Goal: Information Seeking & Learning: Learn about a topic

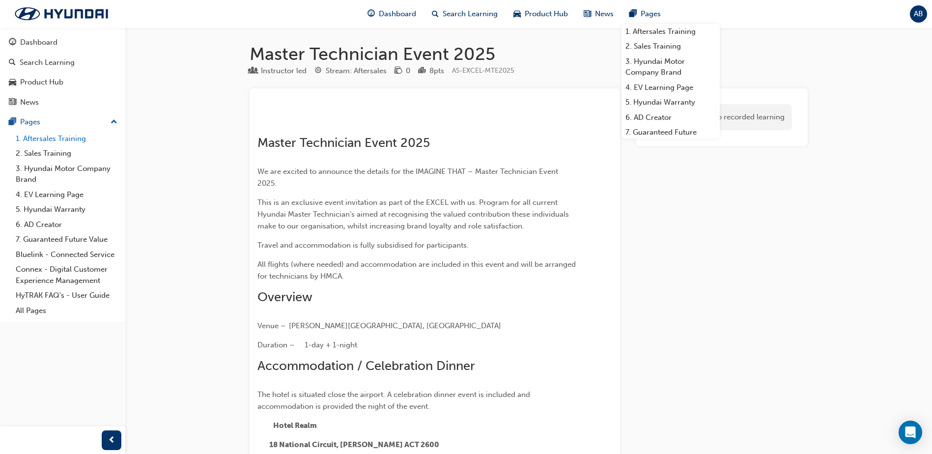
click at [45, 139] on link "1. Aftersales Training" at bounding box center [67, 138] width 110 height 15
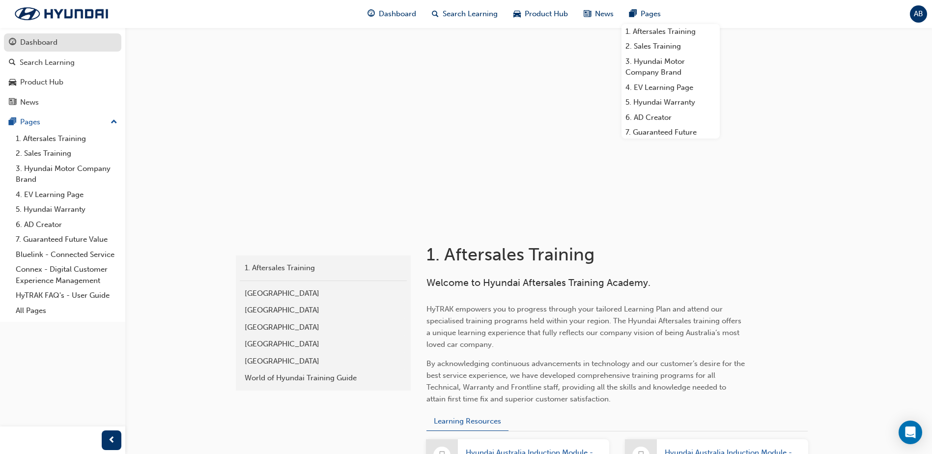
click at [42, 44] on div "Dashboard" at bounding box center [38, 42] width 37 height 11
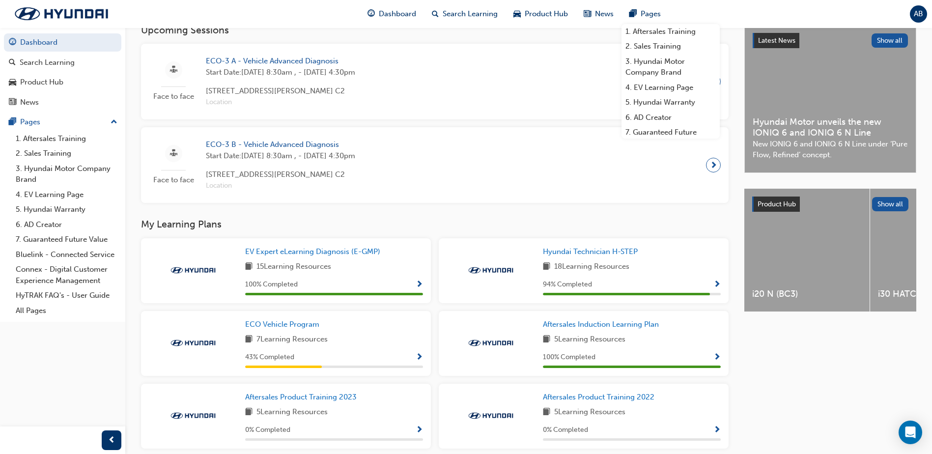
scroll to position [295, 0]
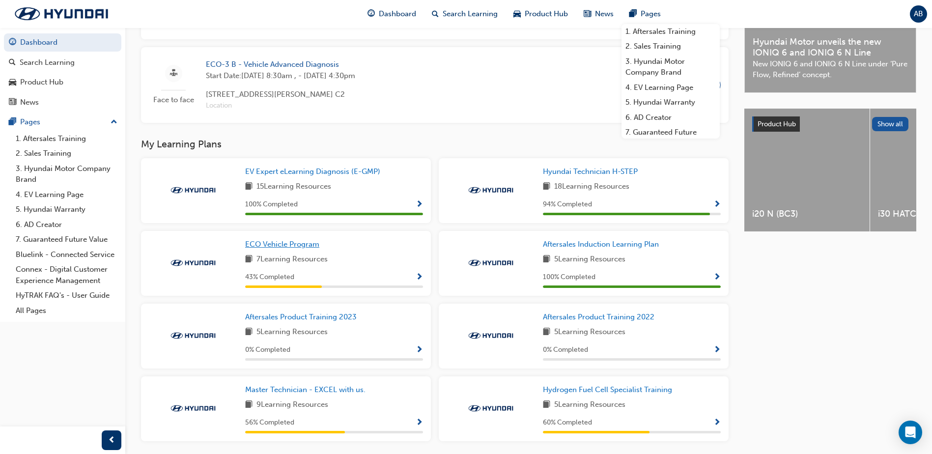
click at [285, 249] on span "ECO Vehicle Program" at bounding box center [282, 244] width 74 height 9
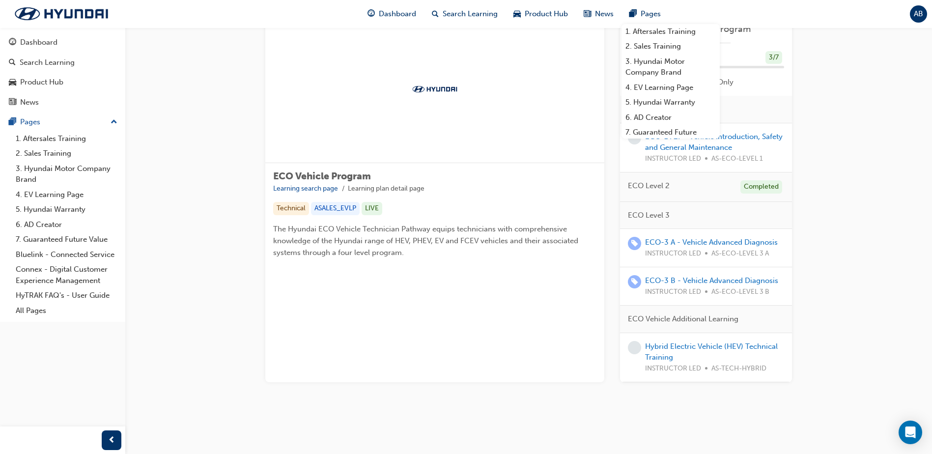
scroll to position [85, 0]
click at [687, 344] on link "Hybrid Electric Vehicle (HEV) Technical Training" at bounding box center [711, 352] width 133 height 20
click at [725, 238] on link "ECO-3 A - Vehicle Advanced Diagnosis" at bounding box center [711, 242] width 133 height 9
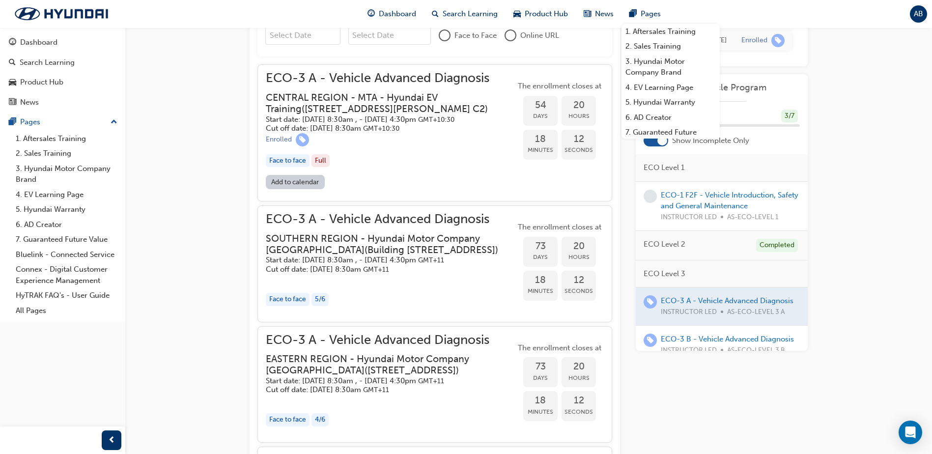
scroll to position [959, 0]
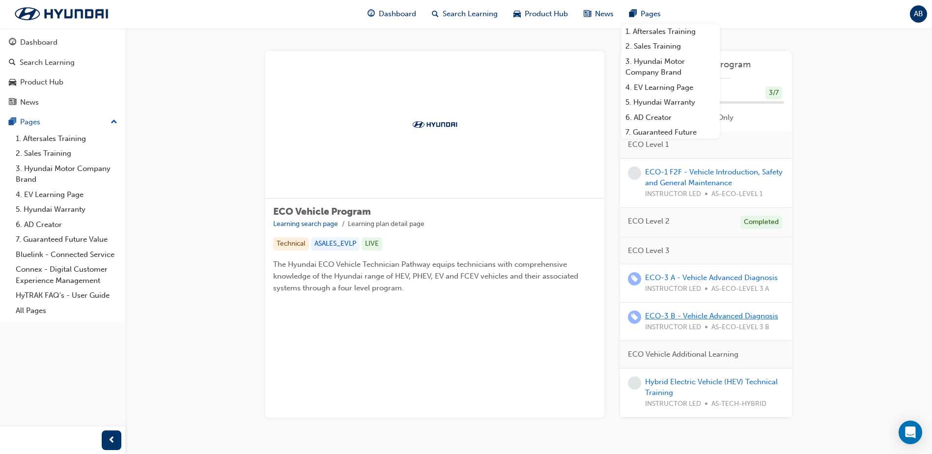
click at [688, 315] on link "ECO-3 B - Vehicle Advanced Diagnosis" at bounding box center [711, 315] width 133 height 9
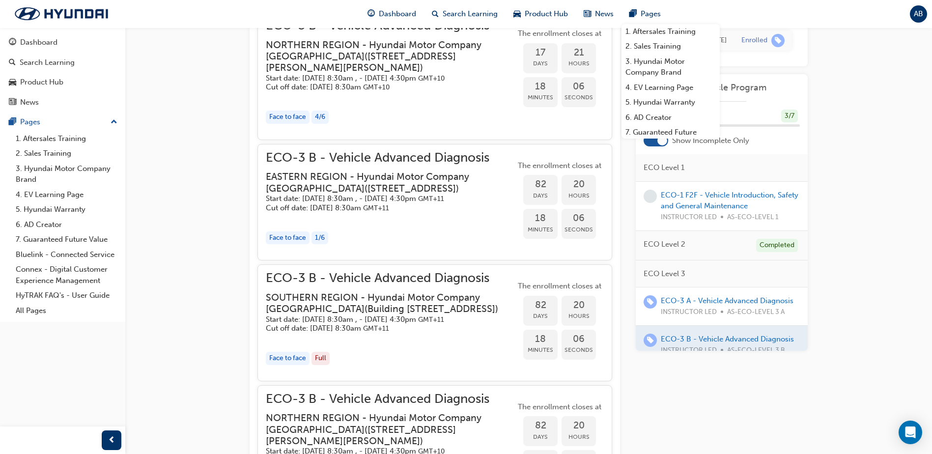
scroll to position [864, 0]
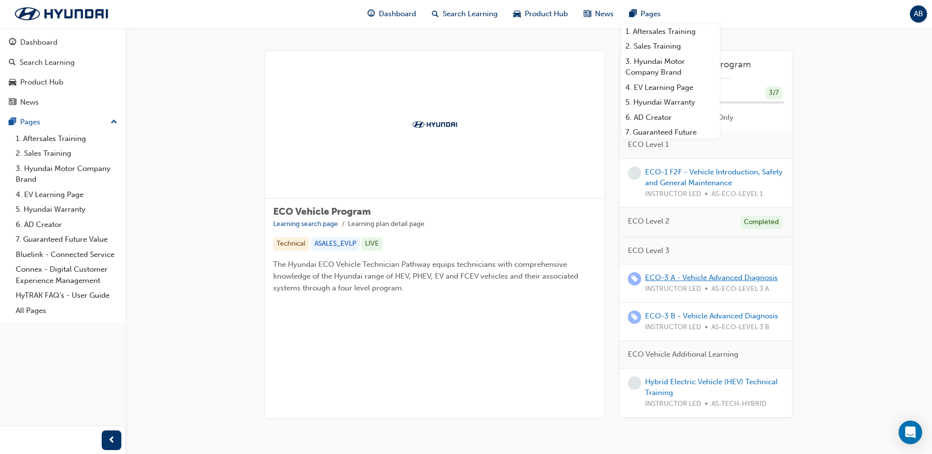
click at [702, 278] on link "ECO-3 A - Vehicle Advanced Diagnosis" at bounding box center [711, 277] width 133 height 9
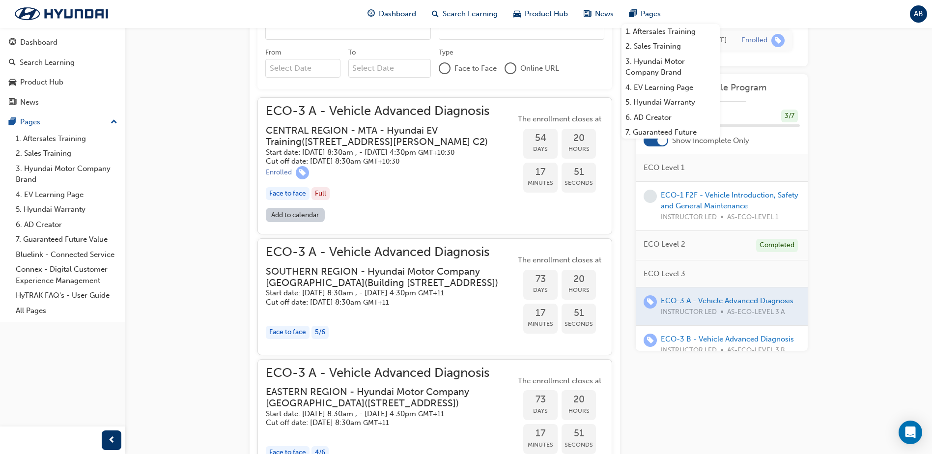
scroll to position [861, 0]
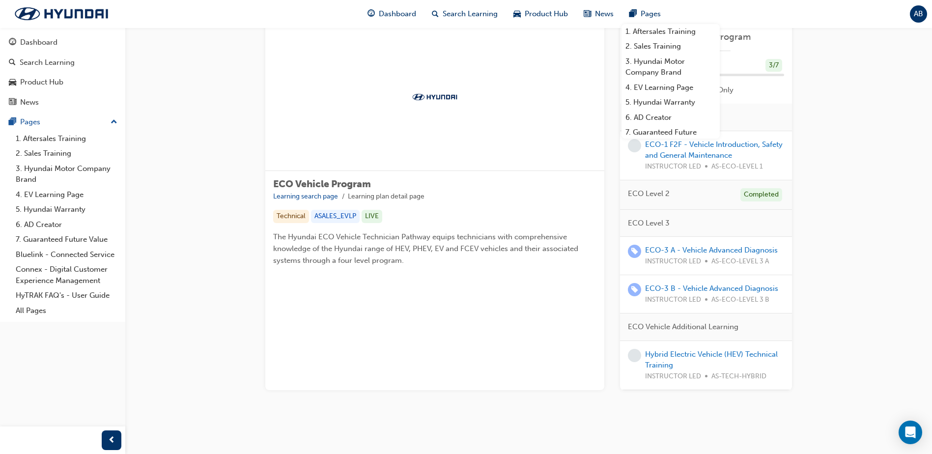
scroll to position [49, 0]
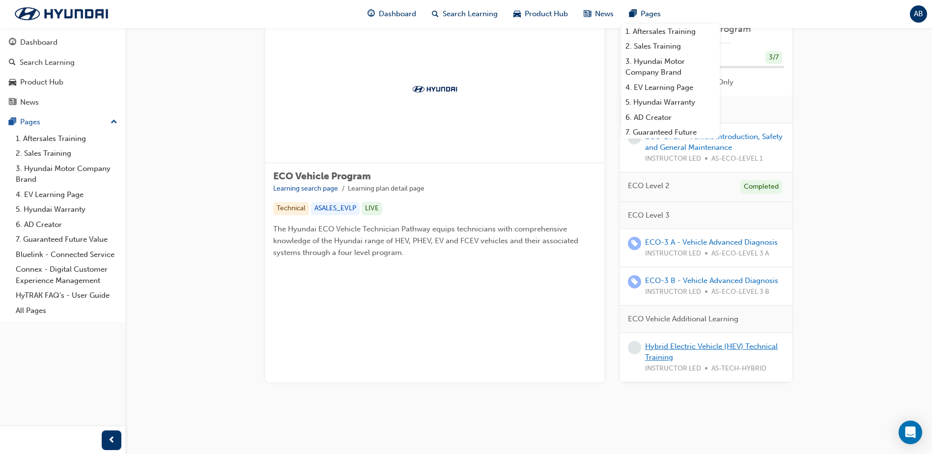
click at [663, 343] on link "Hybrid Electric Vehicle (HEV) Technical Training" at bounding box center [711, 352] width 133 height 20
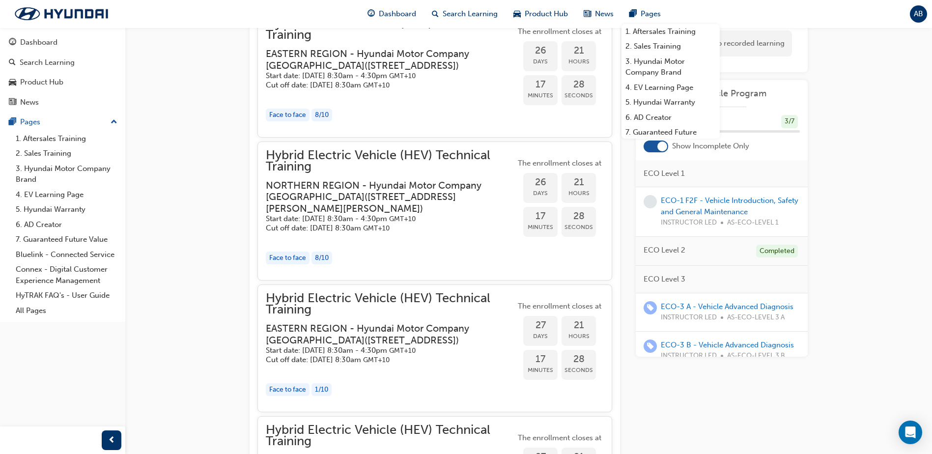
scroll to position [1208, 0]
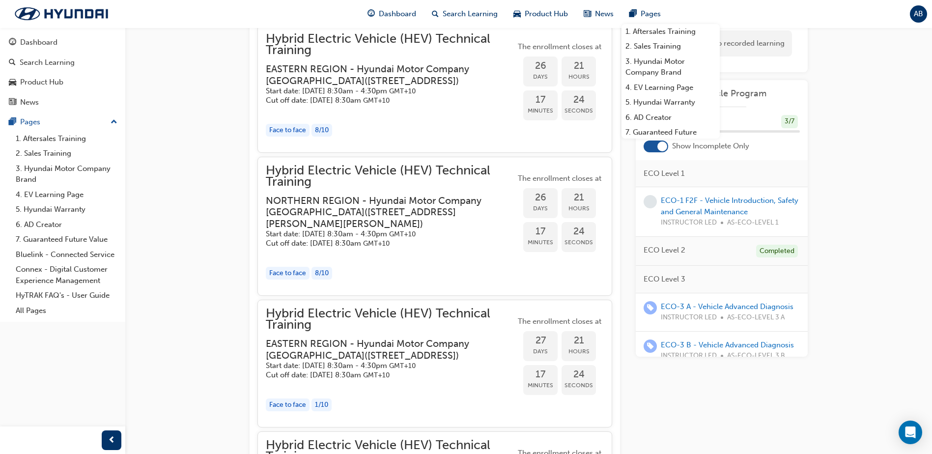
click at [398, 187] on span "Hybrid Electric Vehicle (HEV) Technical Training" at bounding box center [391, 176] width 250 height 22
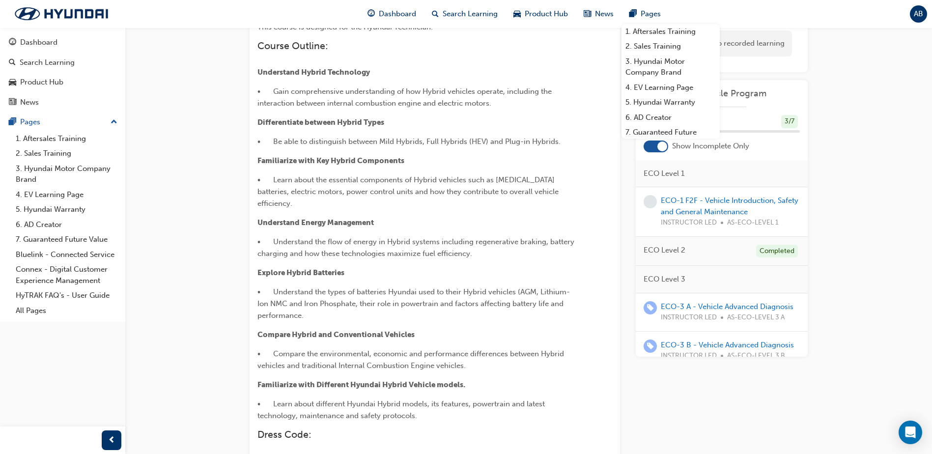
scroll to position [0, 0]
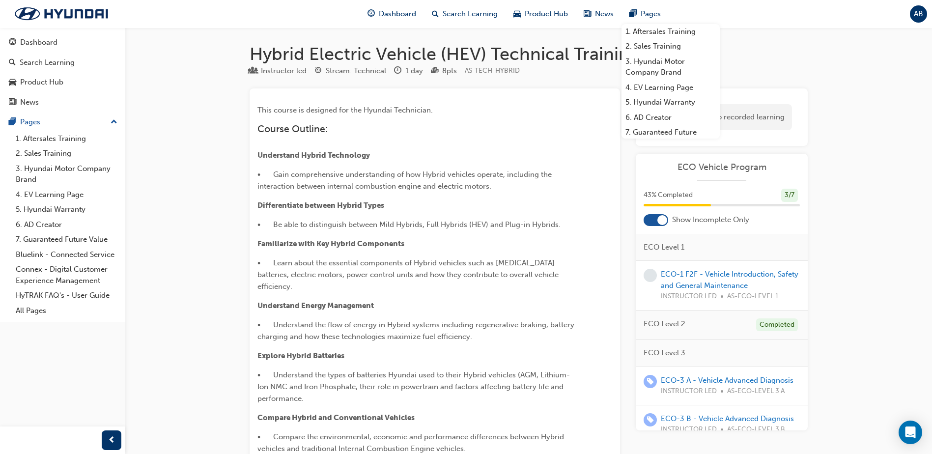
click at [33, 33] on link "Dashboard" at bounding box center [62, 42] width 117 height 18
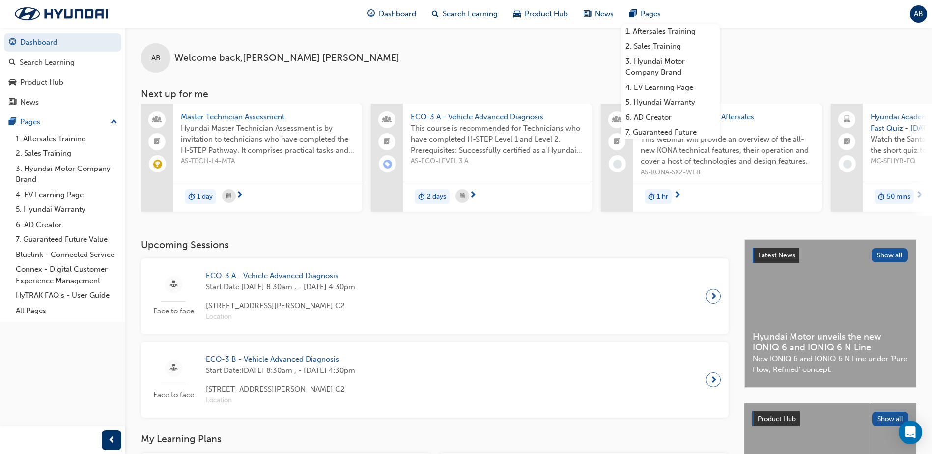
click at [794, 62] on div "AB Welcome back , [PERSON_NAME]" at bounding box center [528, 50] width 807 height 45
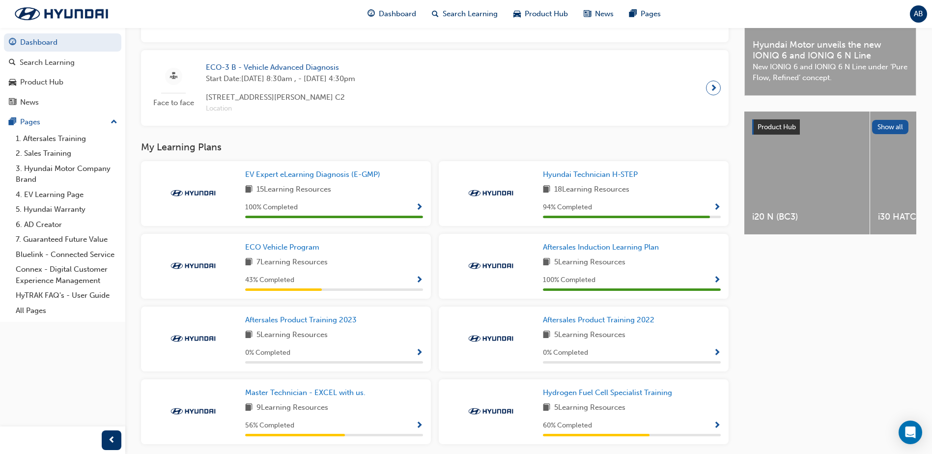
scroll to position [334, 0]
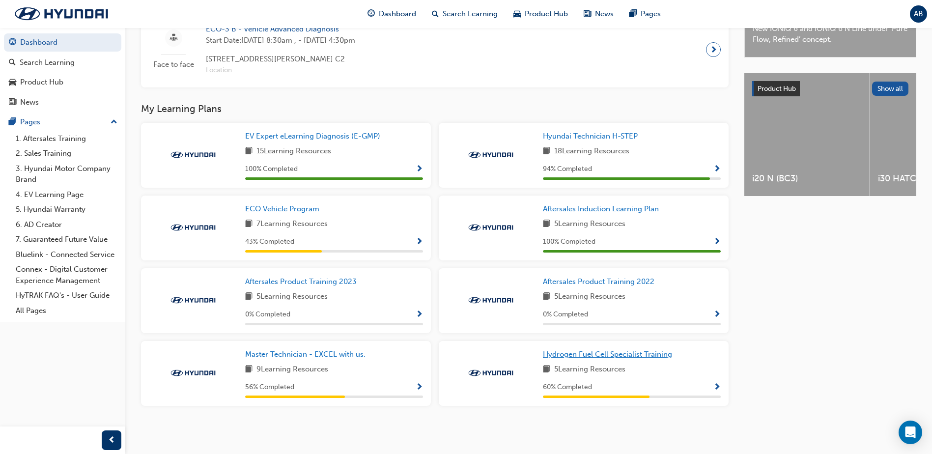
click at [580, 354] on span "Hydrogen Fuel Cell Specialist Training" at bounding box center [607, 354] width 129 height 9
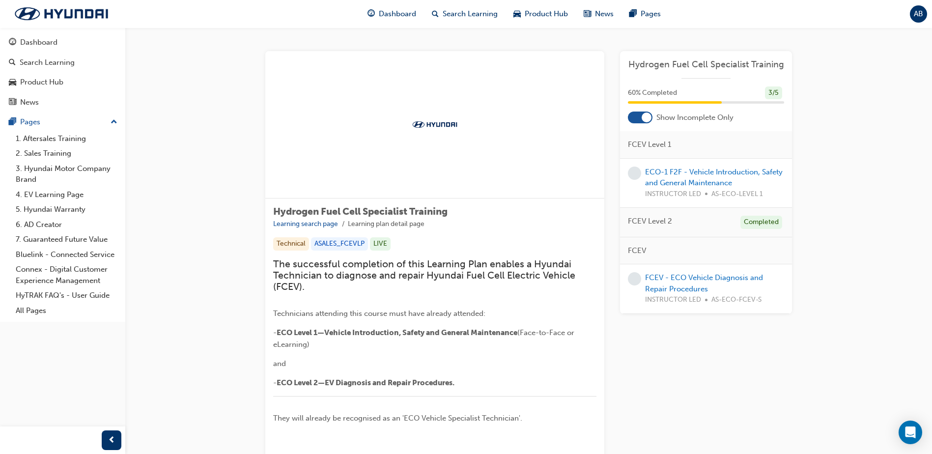
scroll to position [221, 0]
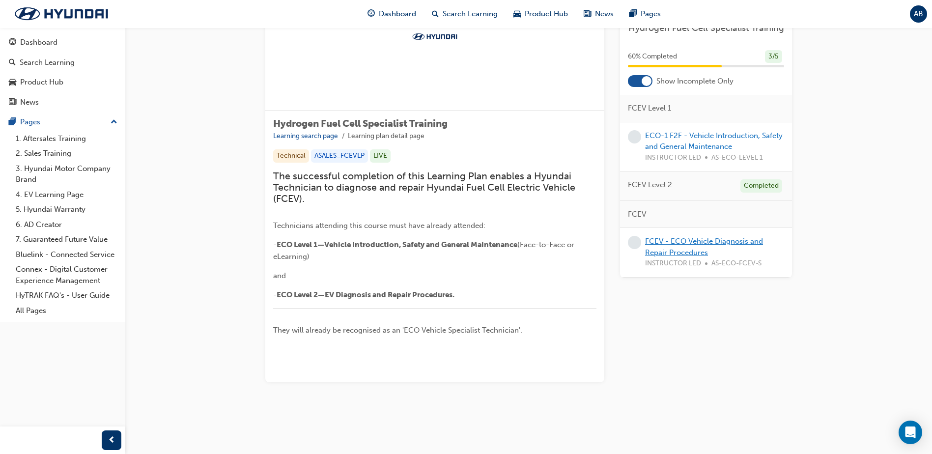
click at [677, 248] on link "FCEV - ECO Vehicle Diagnosis and Repair Procedures" at bounding box center [704, 247] width 118 height 20
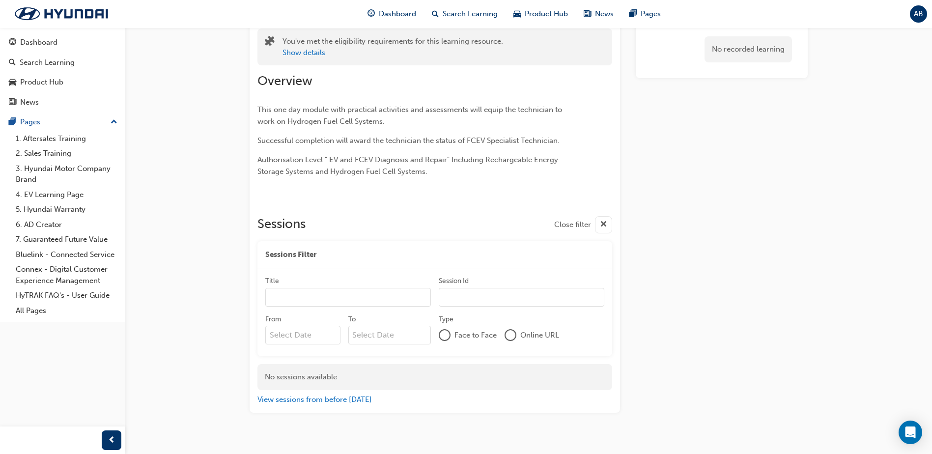
scroll to position [83, 0]
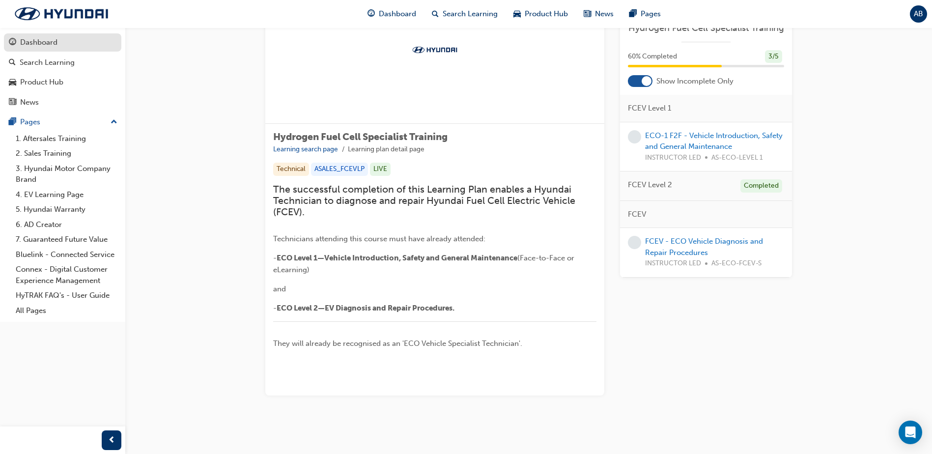
scroll to position [49, 0]
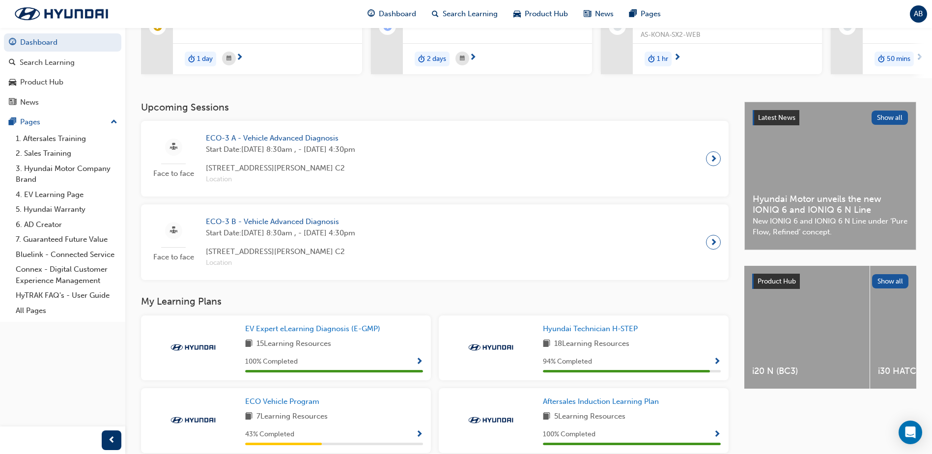
scroll to position [334, 0]
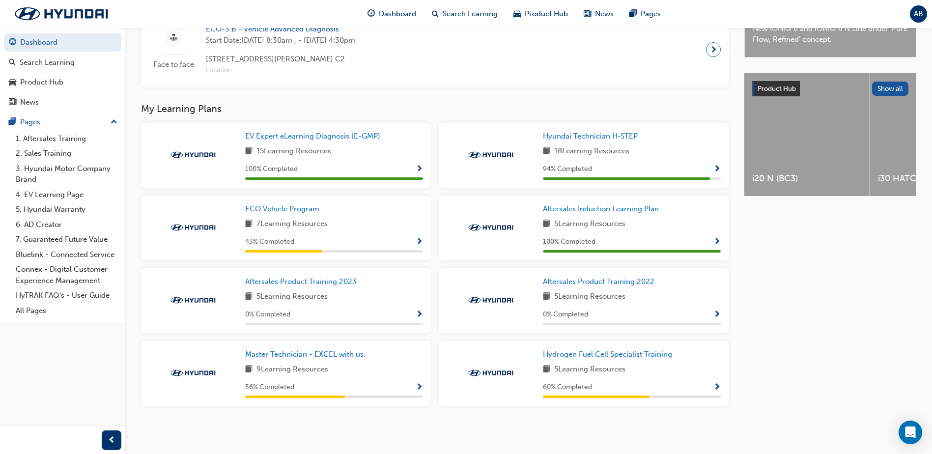
click at [290, 207] on span "ECO Vehicle Program" at bounding box center [282, 208] width 74 height 9
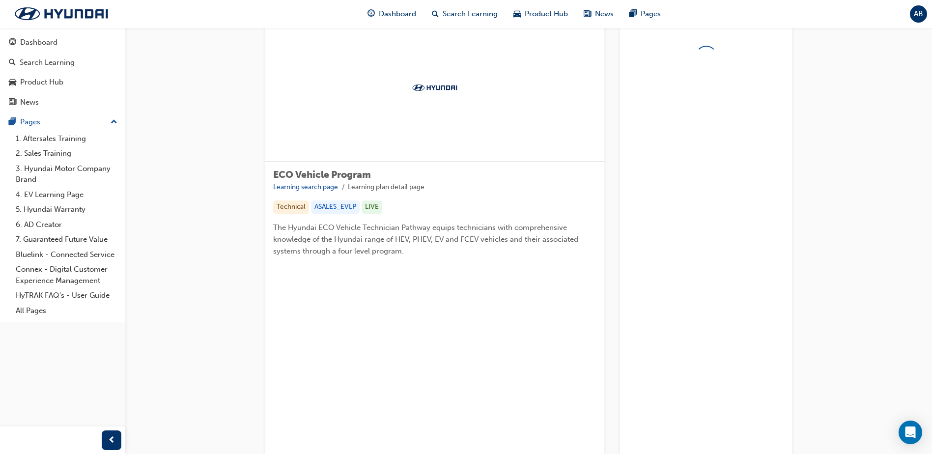
scroll to position [85, 0]
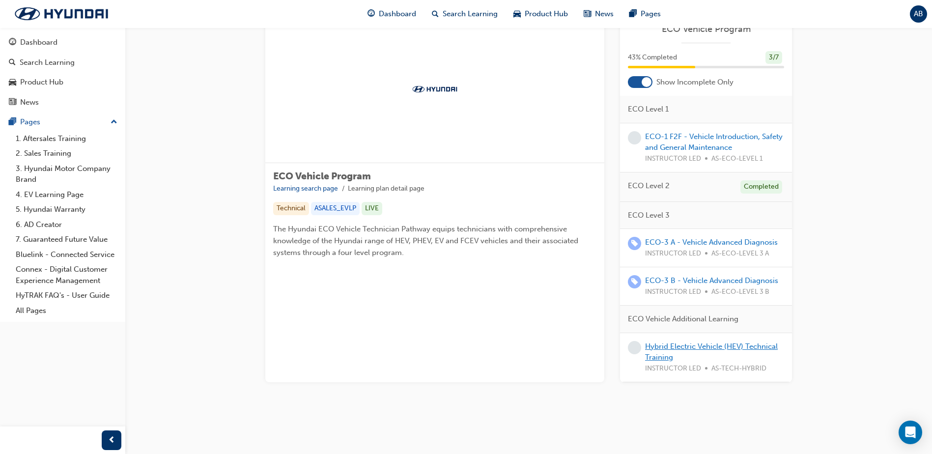
click at [667, 344] on link "Hybrid Electric Vehicle (HEV) Technical Training" at bounding box center [711, 352] width 133 height 20
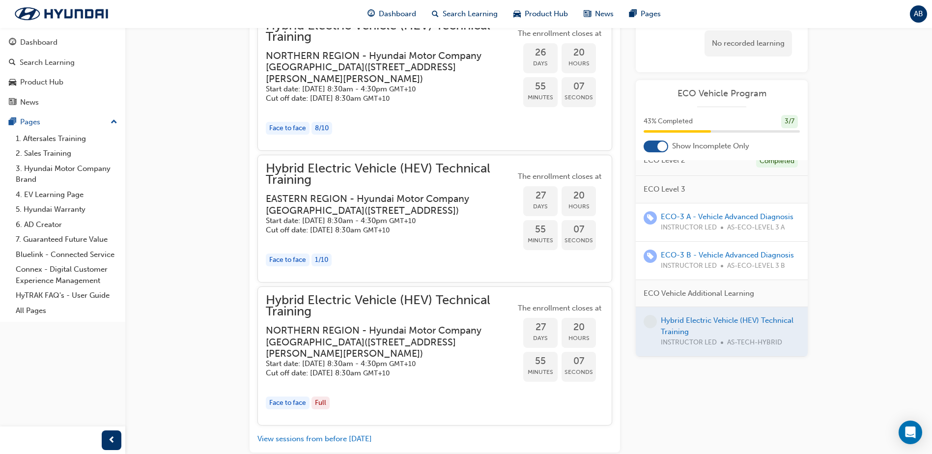
scroll to position [1196, 0]
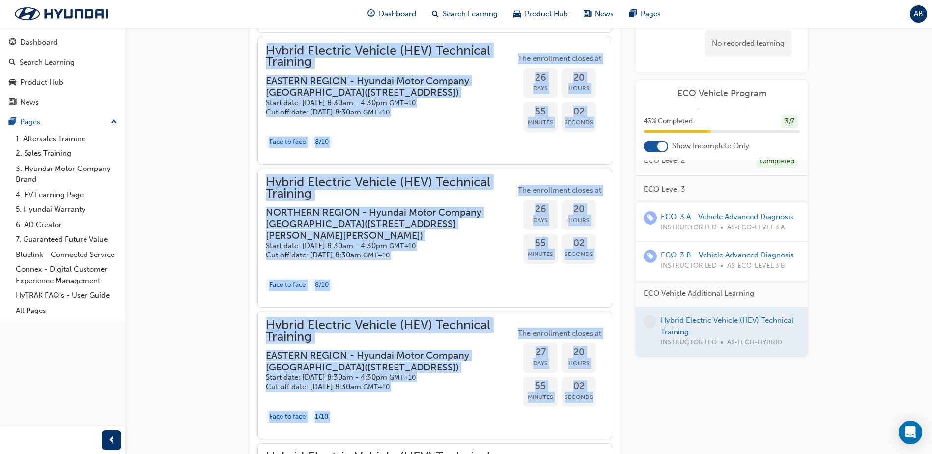
drag, startPoint x: 262, startPoint y: 57, endPoint x: 591, endPoint y: 424, distance: 492.6
click at [591, 424] on div "Hybrid Electric Vehicle (HEV) Technical Training EASTERN REGION - Hyundai Motor…" at bounding box center [434, 107] width 355 height 952
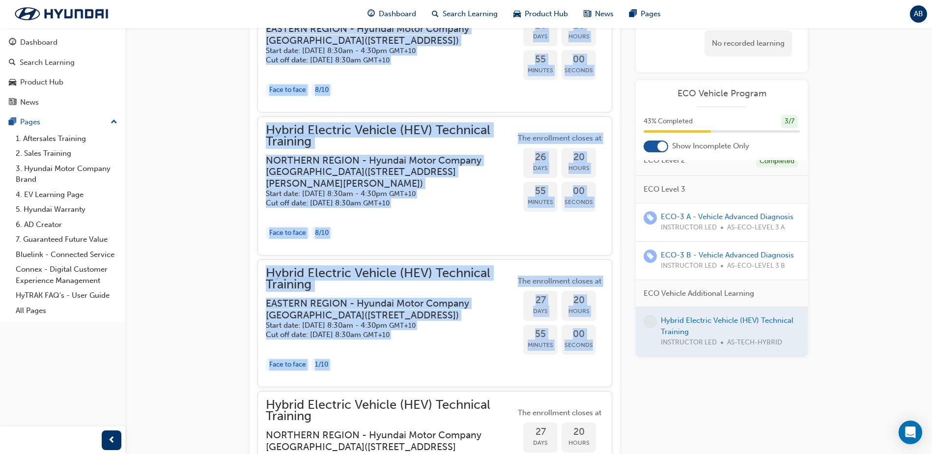
scroll to position [1245, 0]
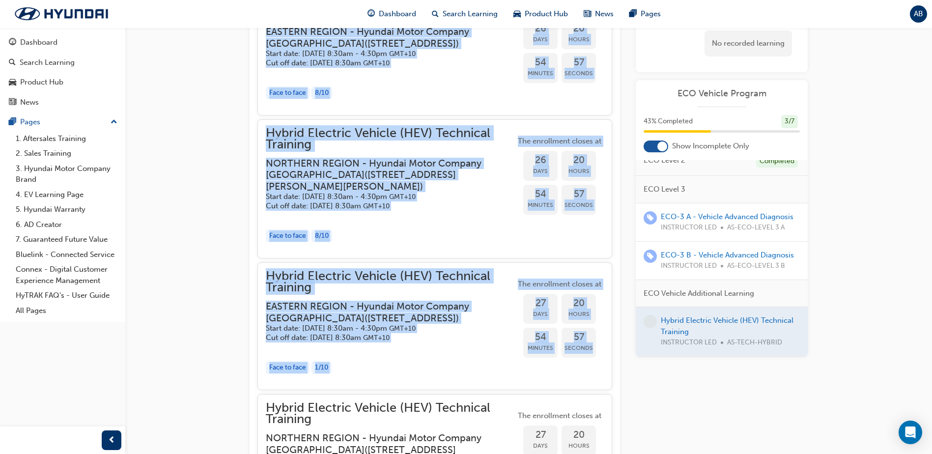
copy div "Hybrid Electric Vehicle (HEV) Technical Training EASTERN REGION - Hyundai Motor…"
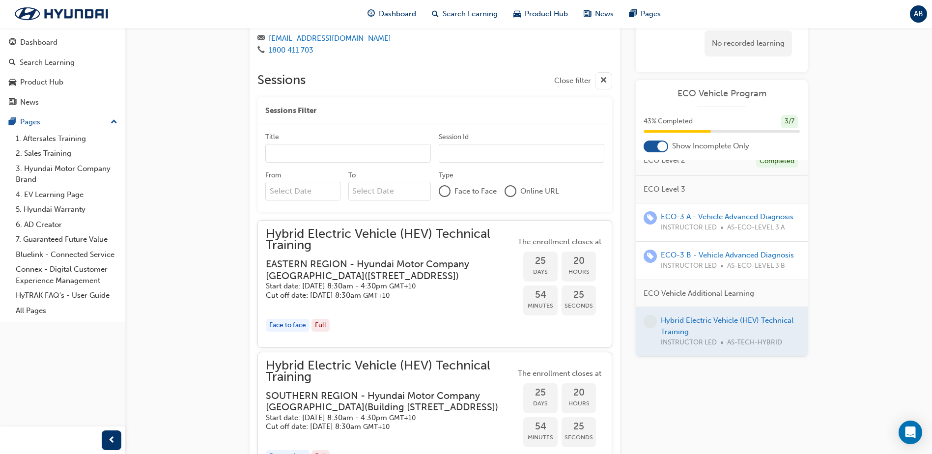
click at [243, 153] on div "Hybrid Electric Vehicle (HEV) Technical Training Instructor led Stream: Technic…" at bounding box center [529, 333] width 590 height 1793
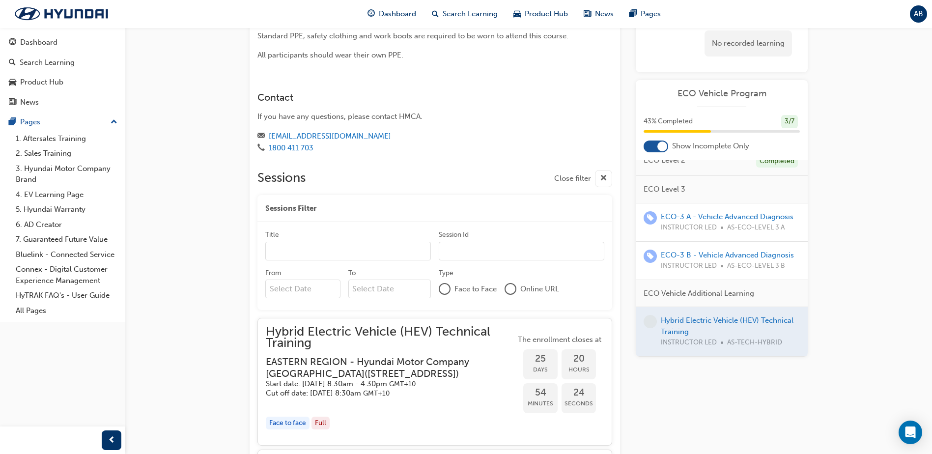
scroll to position [508, 0]
click at [62, 45] on div "Dashboard" at bounding box center [63, 42] width 108 height 12
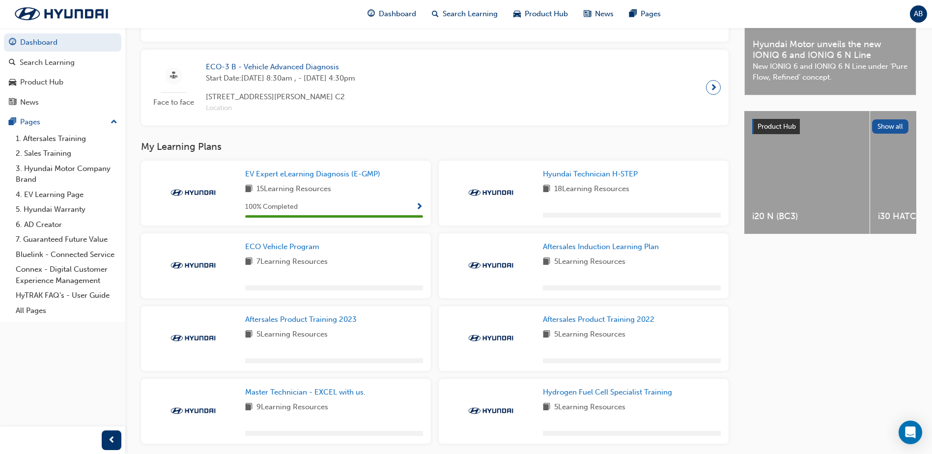
scroll to position [334, 0]
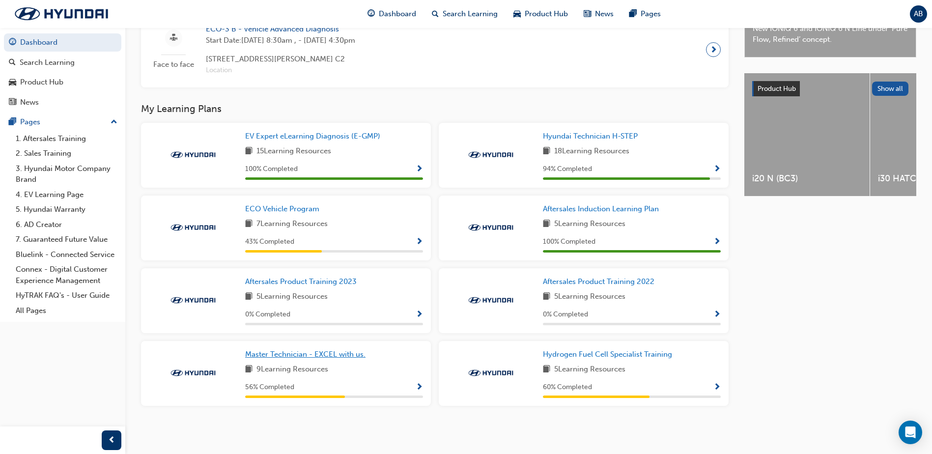
click at [306, 349] on link "Master Technician - EXCEL with us." at bounding box center [307, 354] width 124 height 11
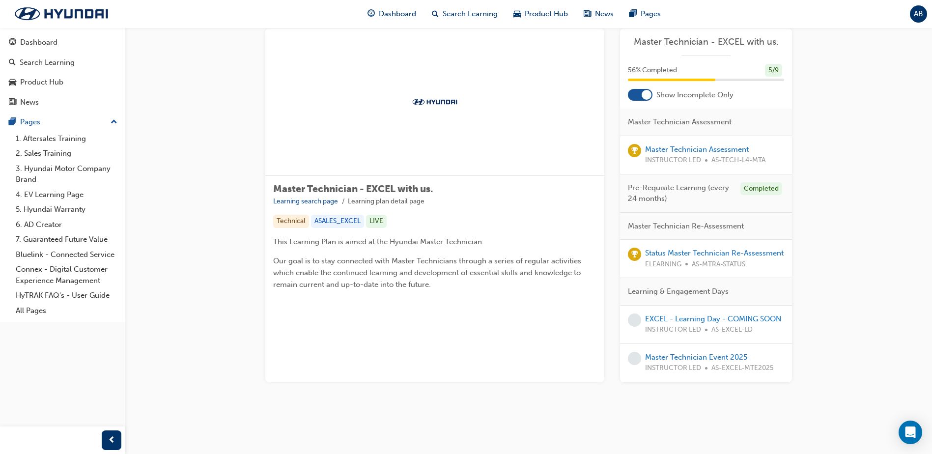
scroll to position [92, 0]
click at [703, 352] on div "Master Technician Event 2025 INSTRUCTOR LED AS-EXCEL-MTE2025" at bounding box center [709, 363] width 129 height 22
click at [703, 353] on link "Master Technician Event 2025" at bounding box center [696, 357] width 102 height 9
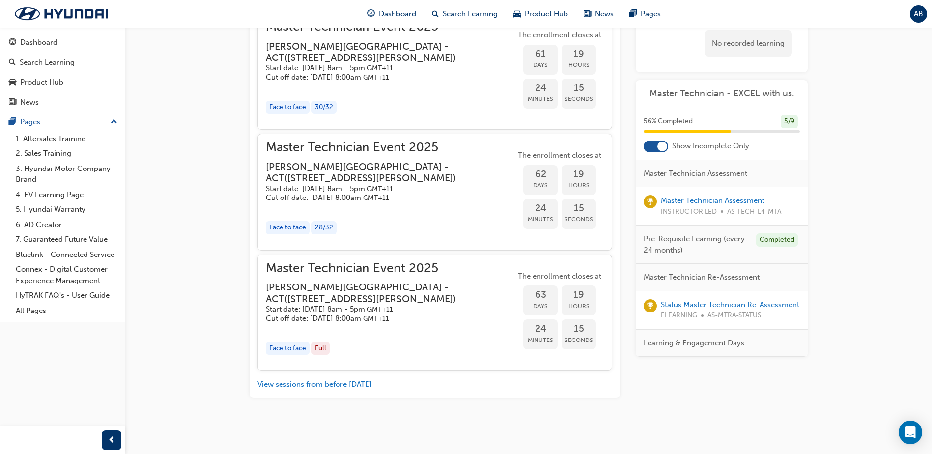
scroll to position [1197, 0]
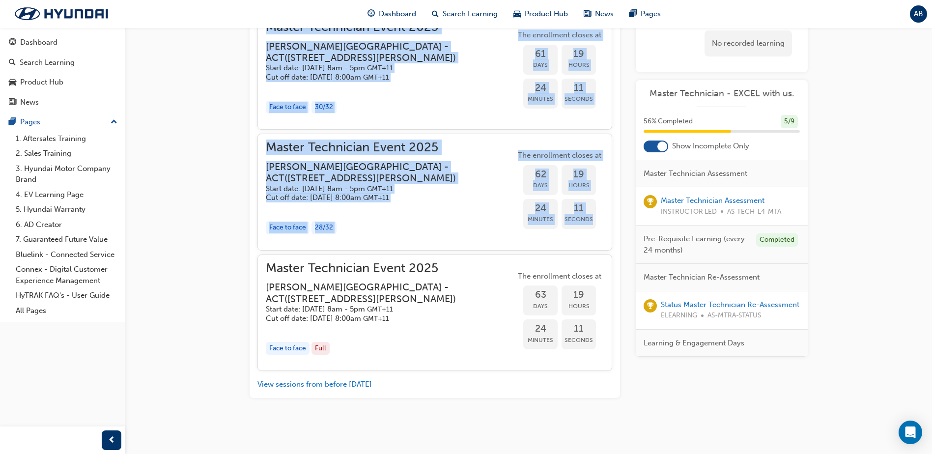
drag, startPoint x: 261, startPoint y: 71, endPoint x: 597, endPoint y: 277, distance: 394.5
click at [597, 277] on div "Master Technician Event [STREET_ADDRESS][PERSON_NAME] ( [STREET_ADDRESS][PERSON…" at bounding box center [434, 192] width 355 height 358
copy div "Master Technician Event [STREET_ADDRESS][PERSON_NAME] ( [STREET_ADDRESS][PERSON…"
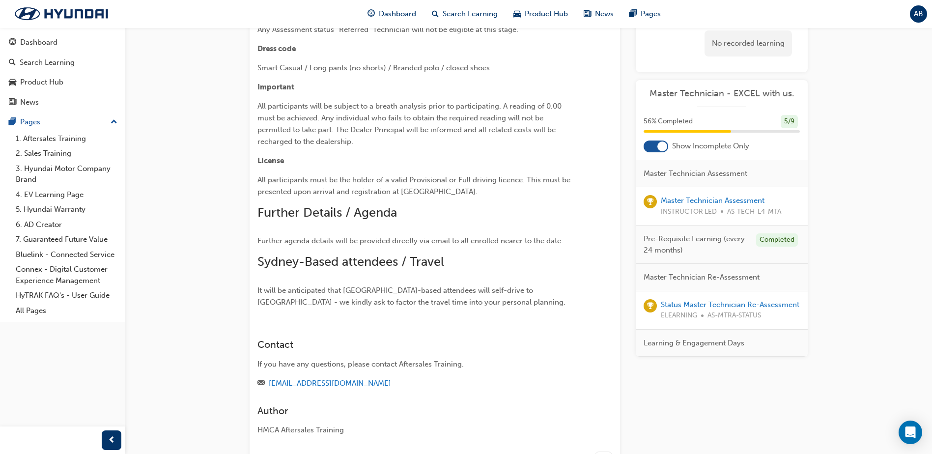
scroll to position [362, 0]
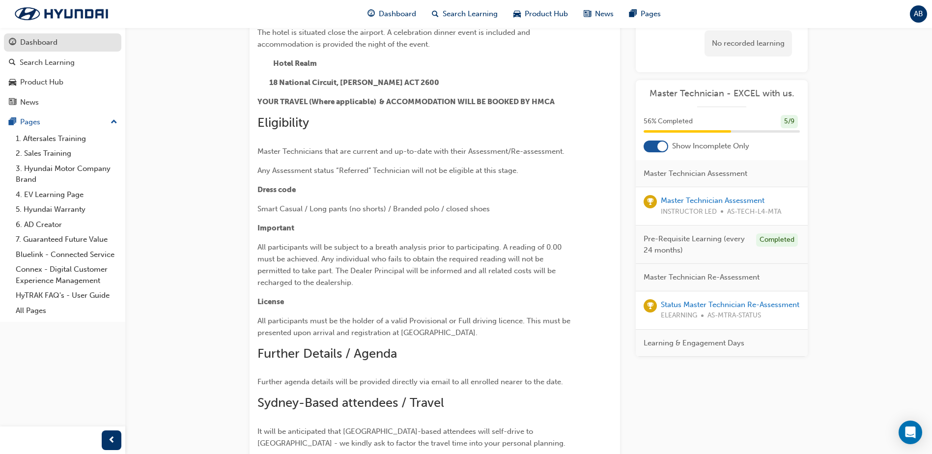
click at [23, 37] on div "Dashboard" at bounding box center [38, 42] width 37 height 11
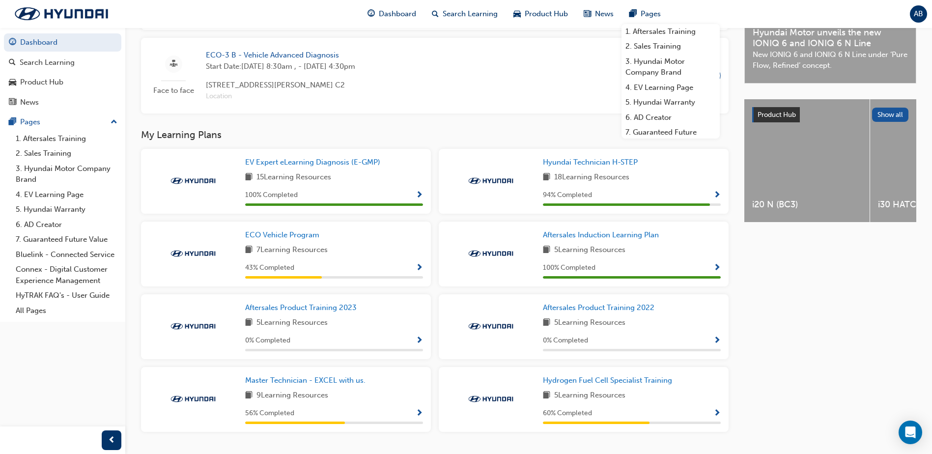
scroll to position [334, 0]
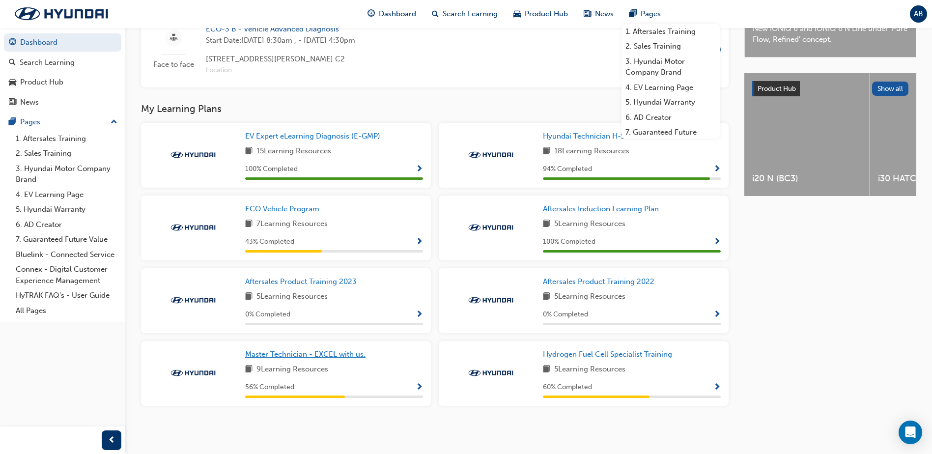
click at [277, 355] on span "Master Technician - EXCEL with us." at bounding box center [305, 354] width 120 height 9
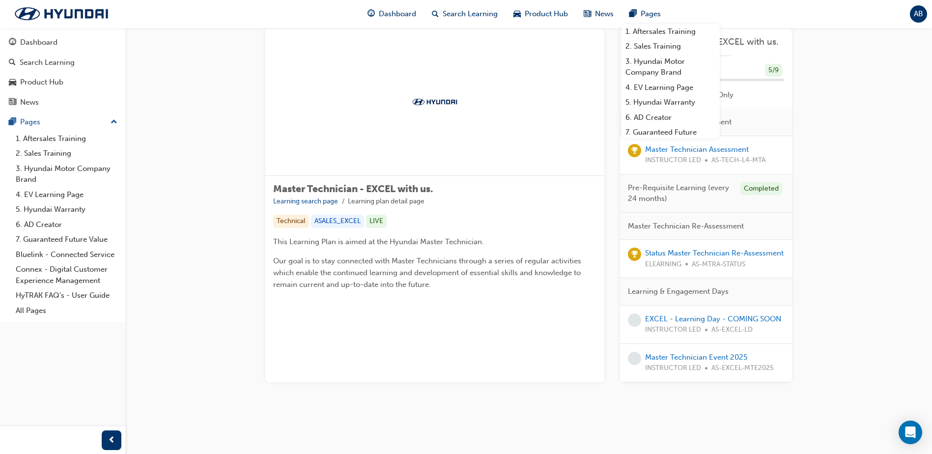
scroll to position [92, 0]
click at [677, 353] on link "Master Technician Event 2025" at bounding box center [696, 357] width 102 height 9
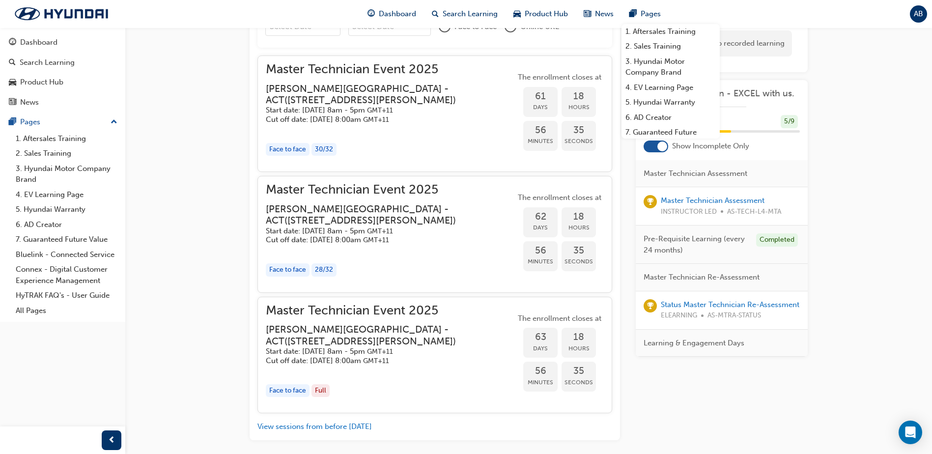
scroll to position [1050, 0]
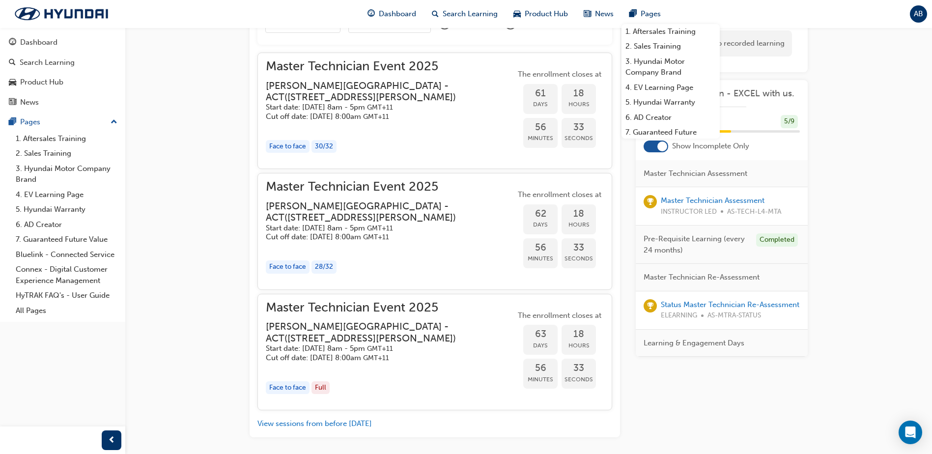
click at [366, 72] on span "Master Technician Event 2025" at bounding box center [391, 66] width 250 height 11
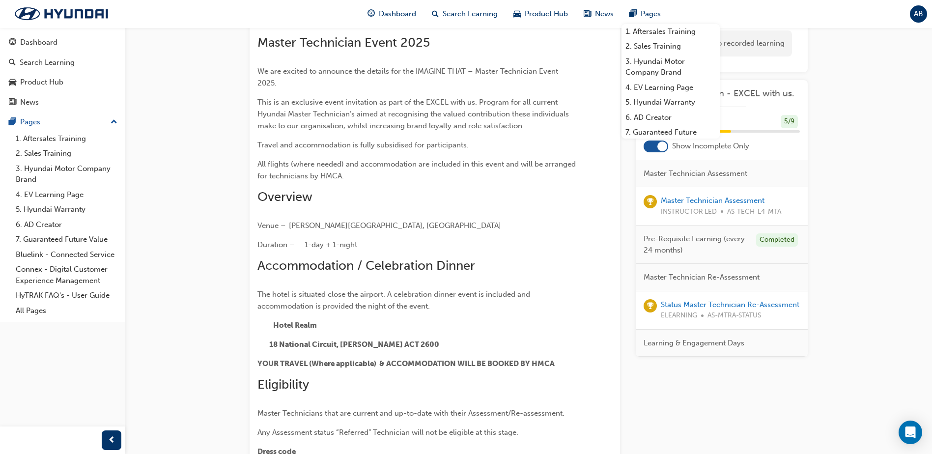
scroll to position [0, 0]
